Goal: Find specific page/section: Find specific page/section

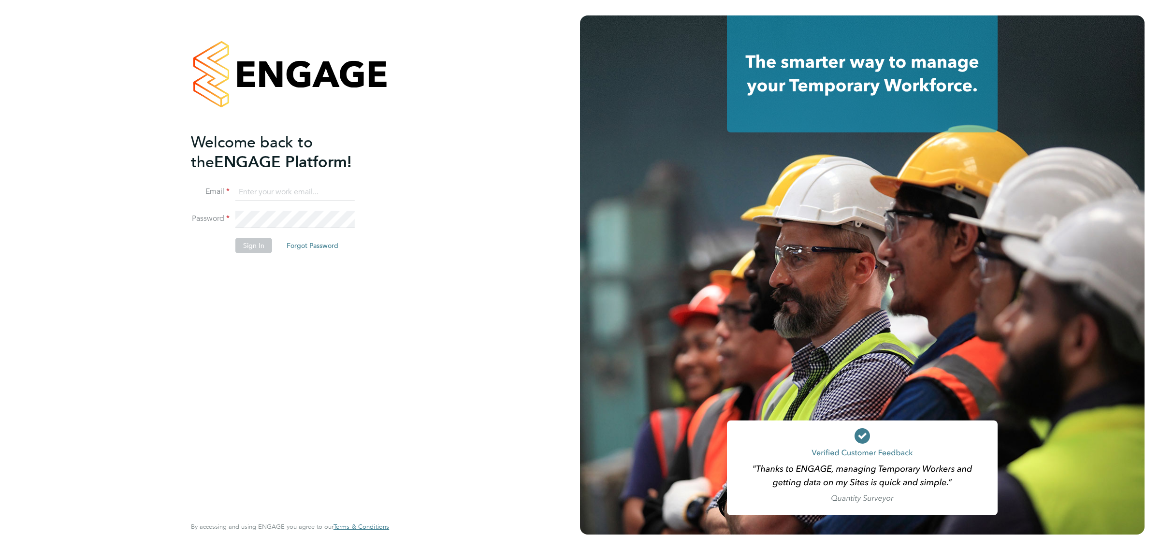
type input "sthomas@spheresolutions.co.uk"
click at [263, 245] on button "Sign In" at bounding box center [253, 245] width 37 height 15
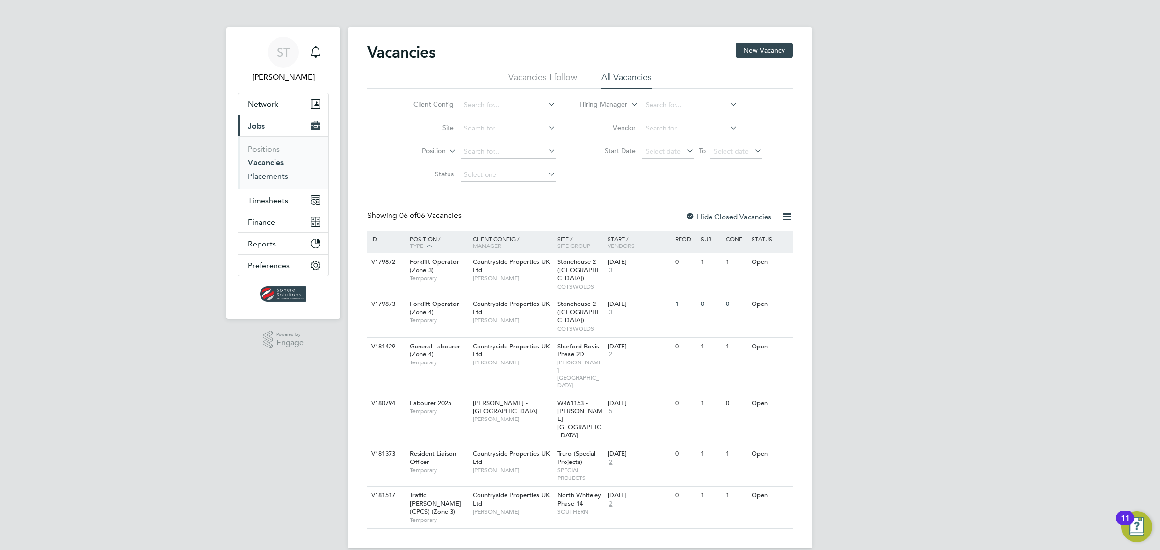
click at [275, 177] on link "Placements" at bounding box center [268, 176] width 40 height 9
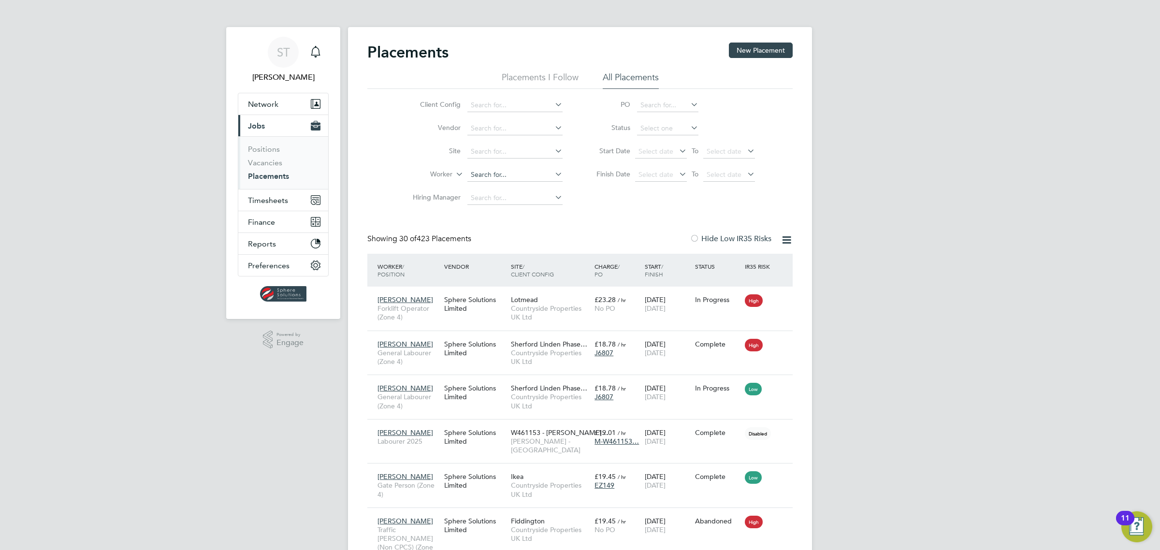
click at [503, 175] on input at bounding box center [514, 175] width 95 height 14
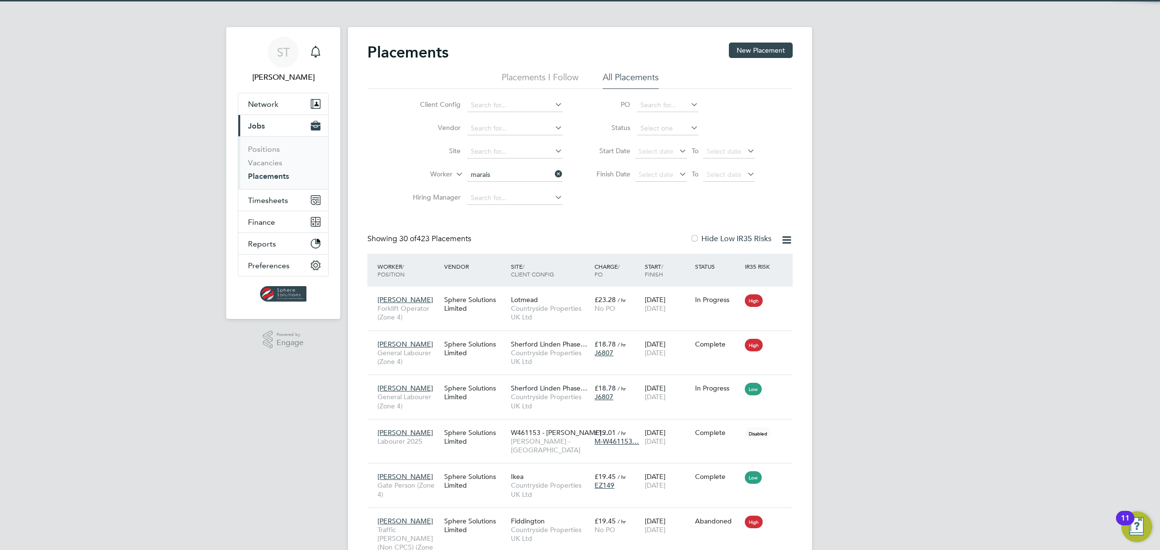
click at [526, 189] on b "Marais" at bounding box center [536, 188] width 21 height 8
type input "[PERSON_NAME]"
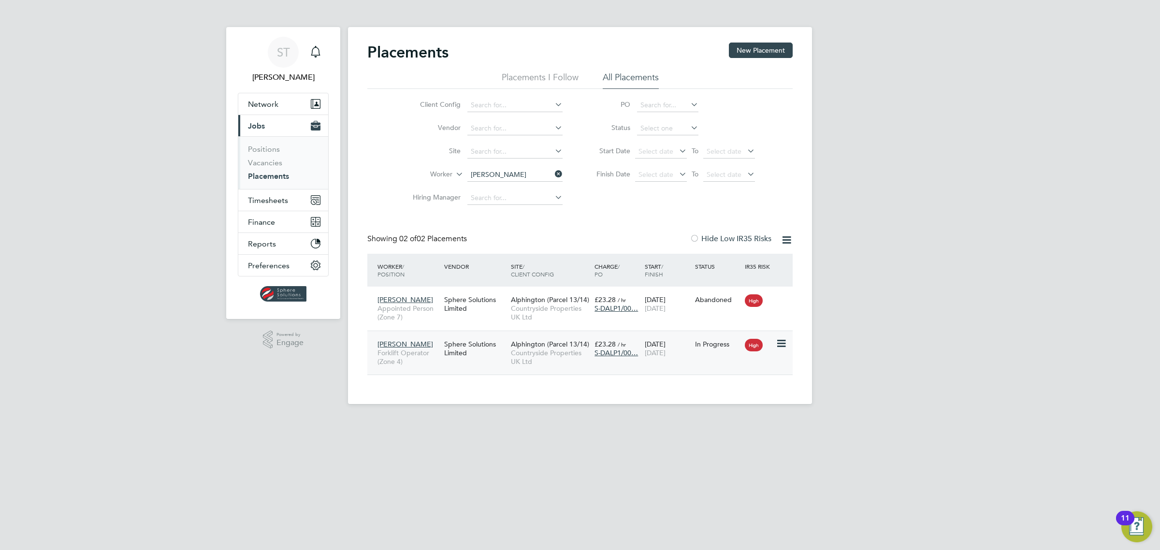
click at [545, 354] on span "Countryside Properties UK Ltd" at bounding box center [550, 356] width 79 height 17
click at [552, 342] on span "Alphington (Parcel 13/14)" at bounding box center [550, 344] width 78 height 9
click at [515, 311] on span "Countryside Properties UK Ltd" at bounding box center [550, 312] width 79 height 17
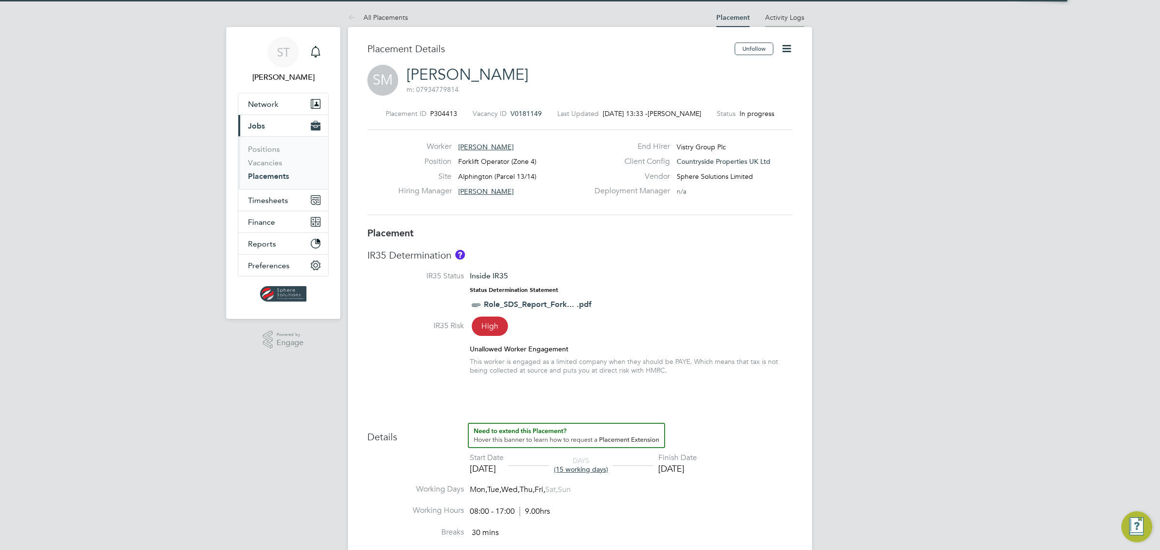
click at [781, 20] on link "Activity Logs" at bounding box center [784, 17] width 39 height 9
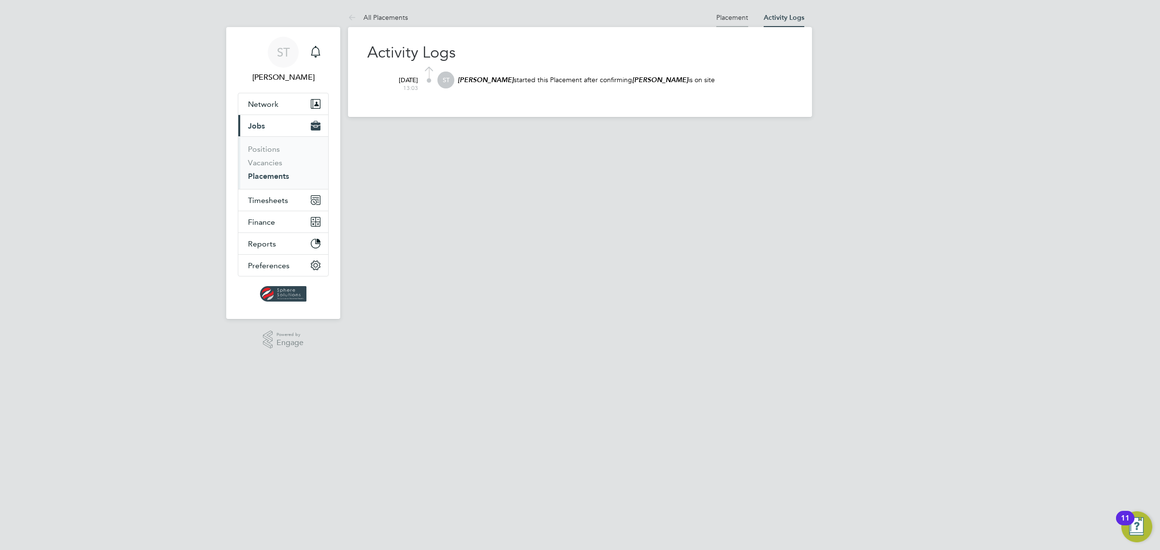
click at [732, 18] on link "Placement" at bounding box center [732, 17] width 32 height 9
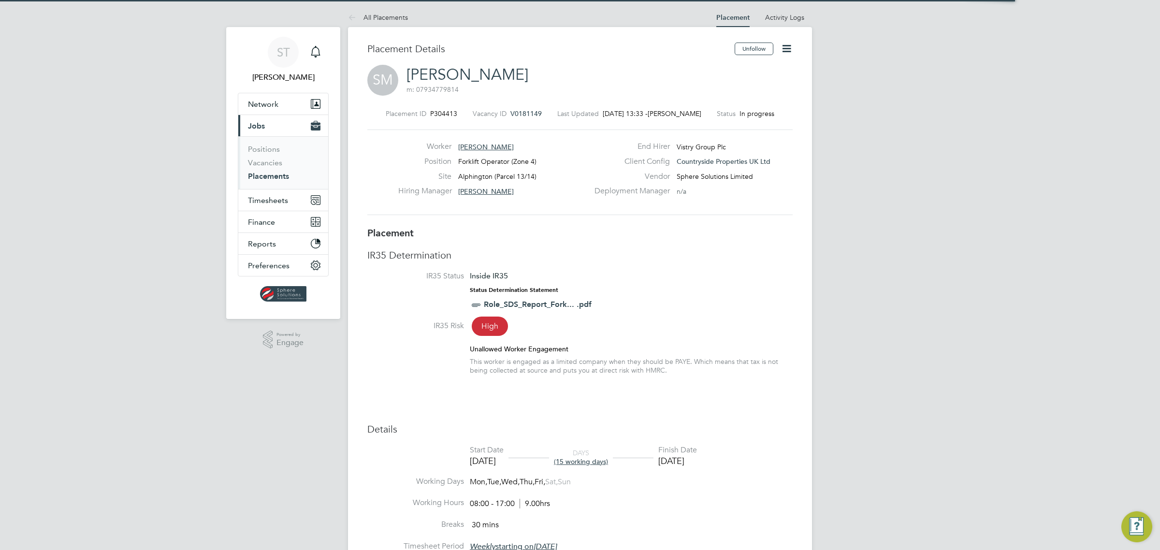
scroll to position [5, 5]
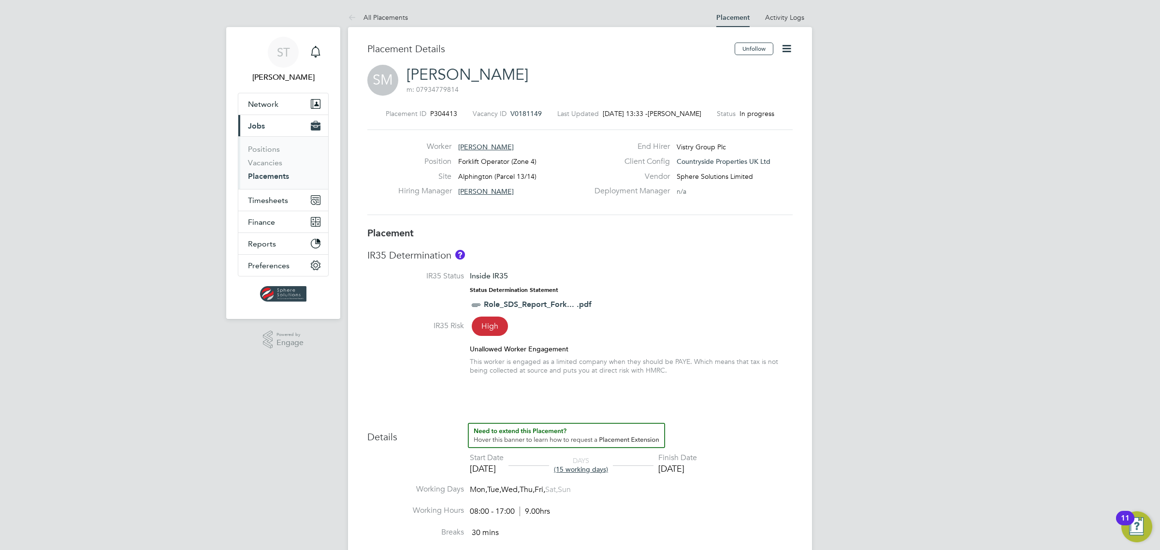
click at [524, 114] on span "V0181149" at bounding box center [525, 113] width 31 height 9
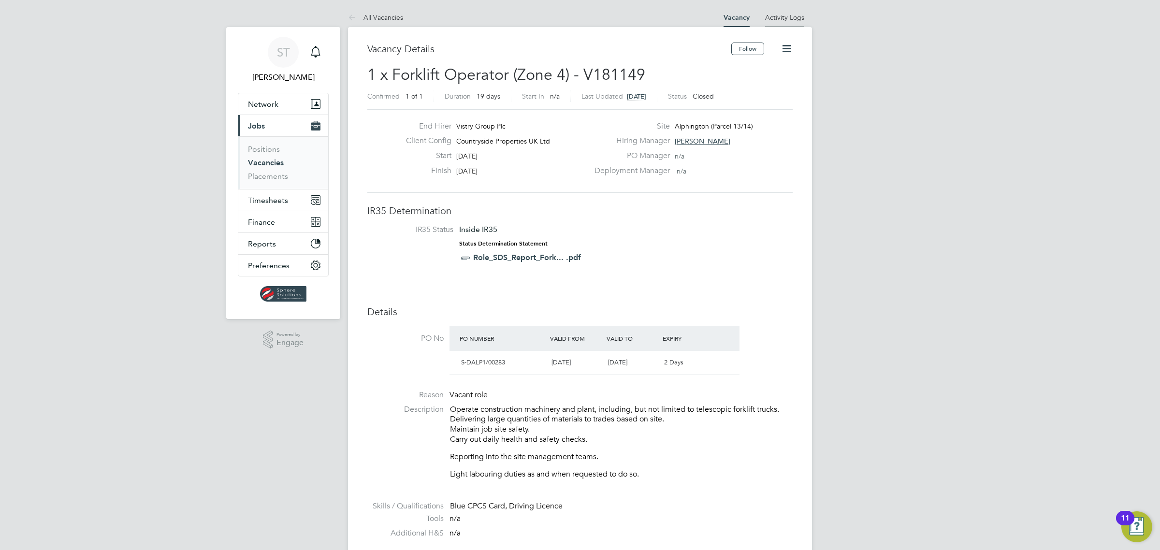
click at [789, 22] on li "Activity Logs" at bounding box center [784, 17] width 39 height 19
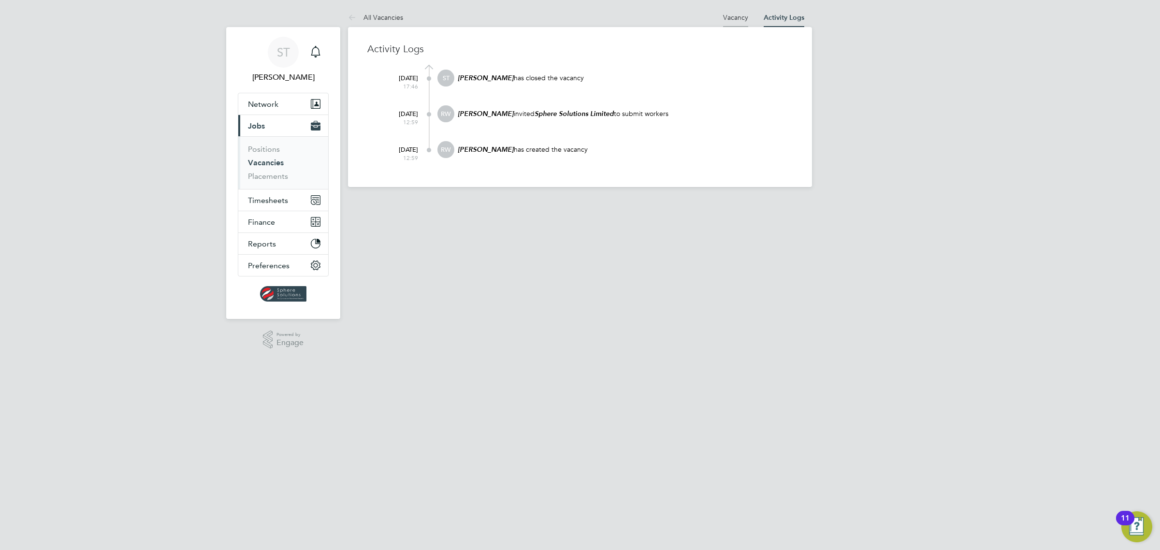
click at [735, 19] on link "Vacancy" at bounding box center [735, 17] width 25 height 9
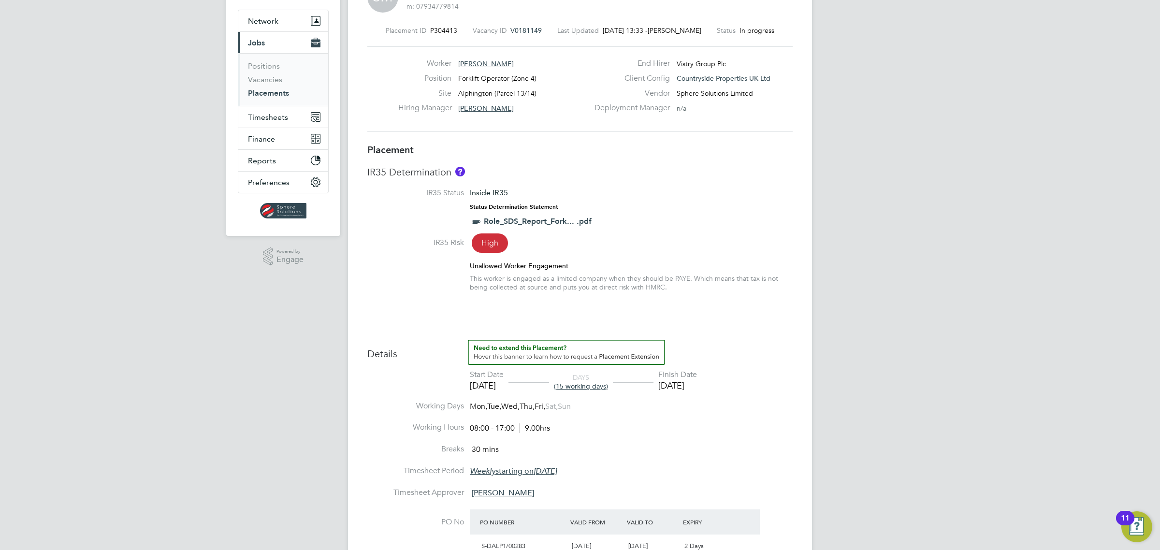
scroll to position [242, 0]
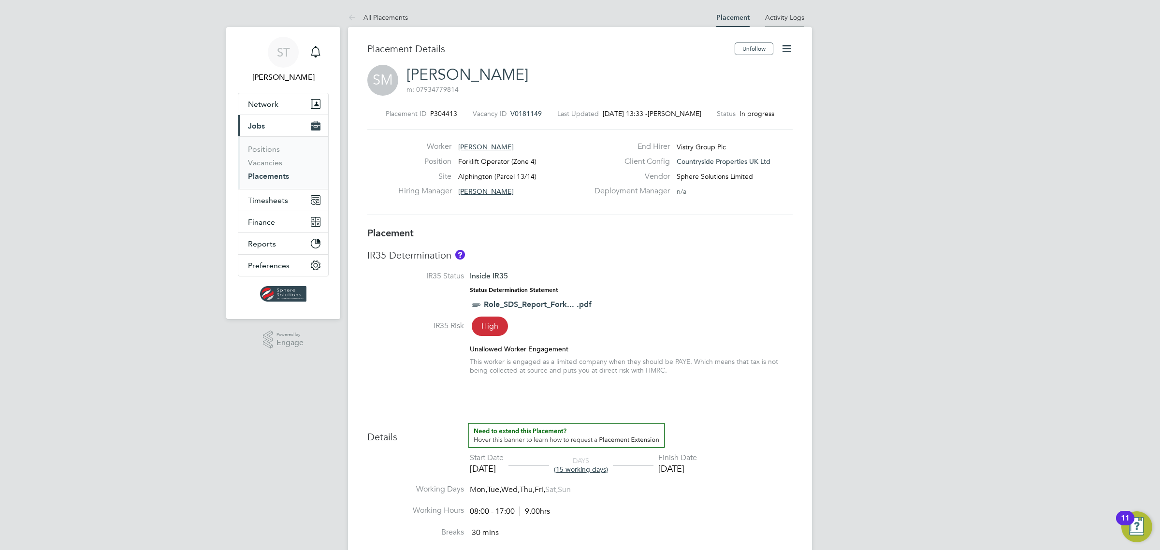
click at [791, 15] on link "Activity Logs" at bounding box center [784, 17] width 39 height 9
click at [788, 18] on link "Activity Logs" at bounding box center [784, 17] width 39 height 9
